Goal: Entertainment & Leisure: Consume media (video, audio)

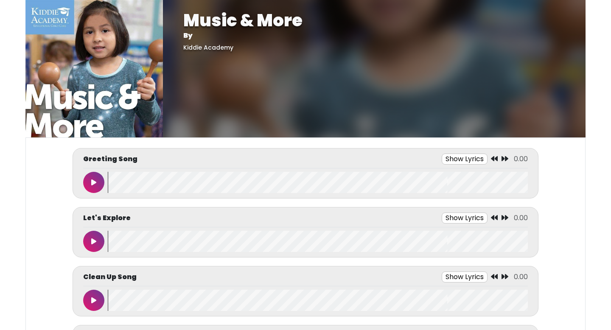
click at [100, 182] on button at bounding box center [93, 182] width 21 height 21
click at [444, 161] on button "Show Lyrics" at bounding box center [449, 159] width 46 height 11
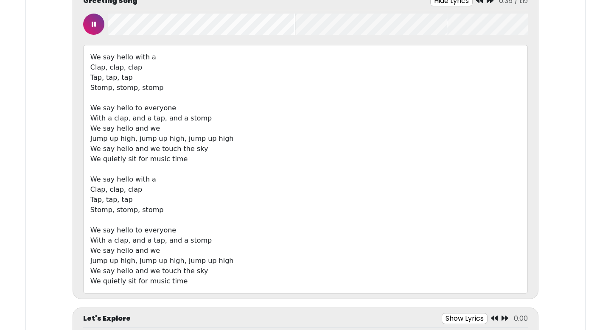
scroll to position [161, 0]
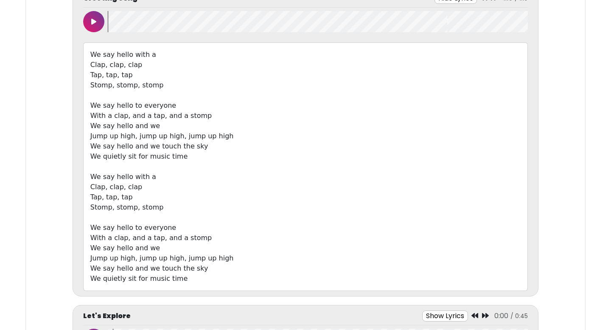
click at [95, 23] on icon at bounding box center [93, 21] width 5 height 7
click at [95, 23] on icon at bounding box center [94, 21] width 4 height 7
click at [95, 23] on icon at bounding box center [93, 21] width 5 height 7
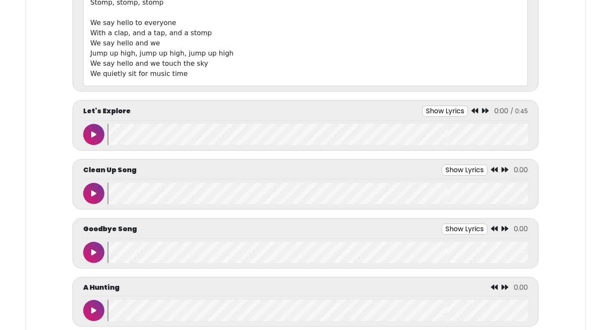
scroll to position [388, 0]
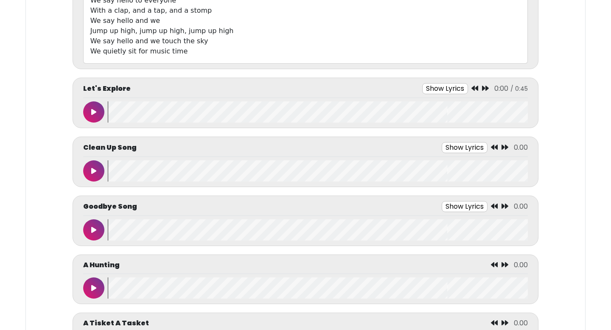
click at [97, 112] on button at bounding box center [93, 111] width 21 height 21
click at [457, 85] on button "Show Lyrics" at bounding box center [445, 88] width 46 height 11
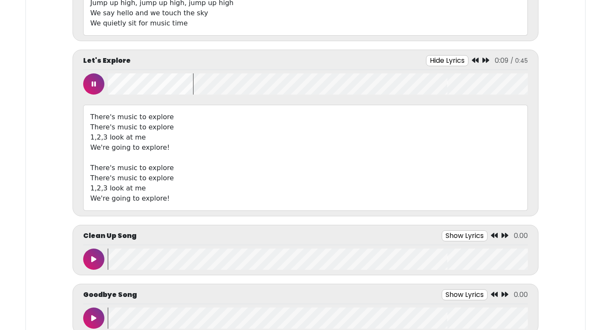
scroll to position [415, 0]
click at [93, 260] on icon at bounding box center [93, 260] width 5 height 7
click at [438, 235] on button "Show Lyrics" at bounding box center [451, 236] width 46 height 11
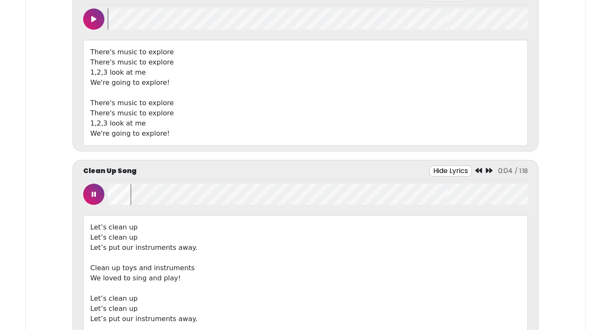
scroll to position [481, 0]
click at [95, 196] on icon at bounding box center [94, 194] width 4 height 7
